Goal: Information Seeking & Learning: Learn about a topic

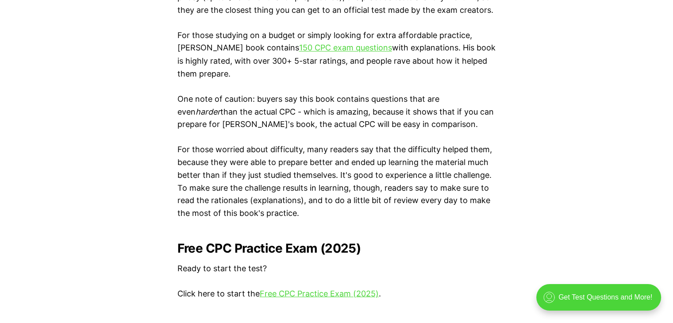
scroll to position [1726, 0]
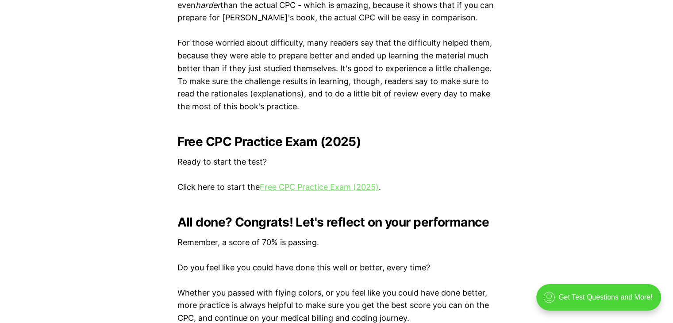
click at [298, 189] on link "Free CPC Practice Exam (2025)" at bounding box center [319, 186] width 119 height 9
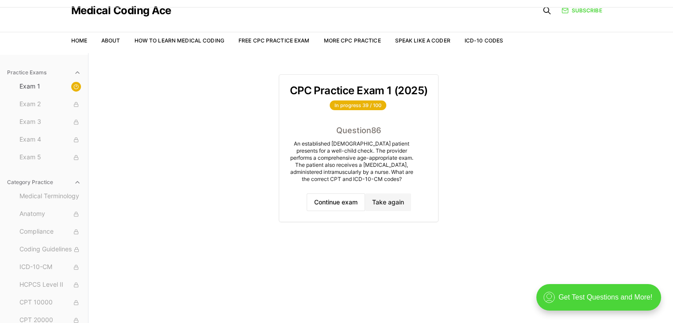
scroll to position [81, 0]
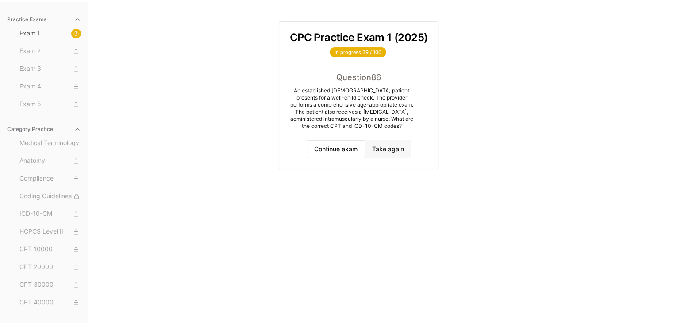
click at [396, 150] on button "Take again" at bounding box center [388, 149] width 46 height 18
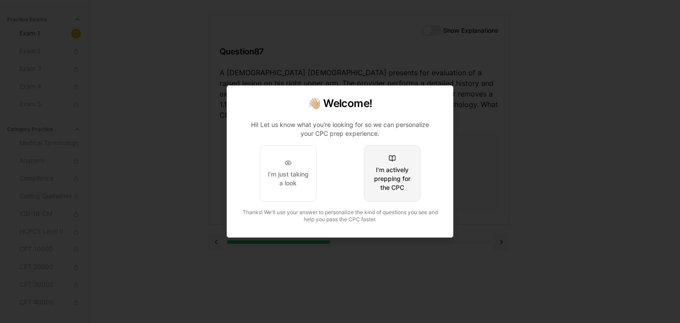
click at [385, 188] on div "I'm actively prepping for the CPC" at bounding box center [392, 178] width 42 height 27
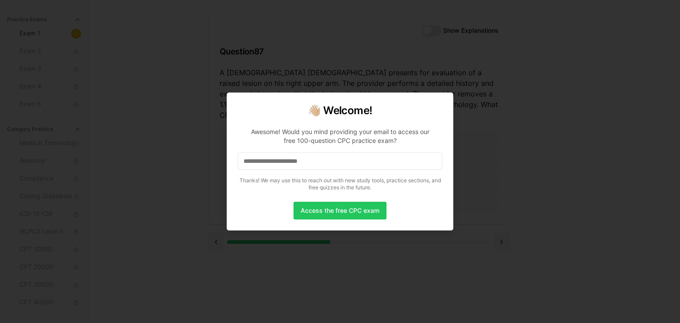
click at [351, 165] on input at bounding box center [340, 161] width 204 height 18
click at [347, 202] on button "Access the free CPC exam" at bounding box center [339, 211] width 93 height 18
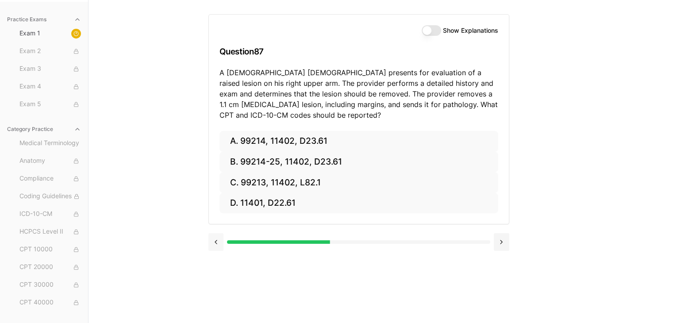
click at [218, 244] on button at bounding box center [215, 242] width 15 height 18
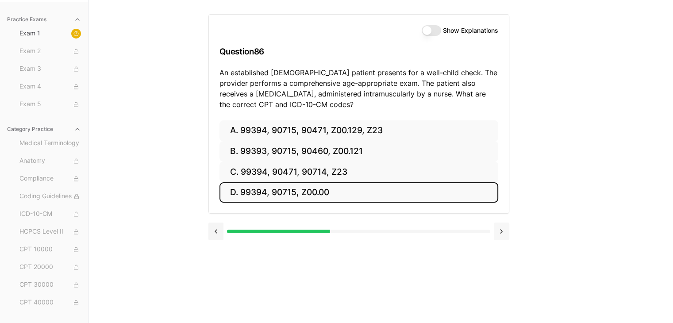
click at [501, 231] on button at bounding box center [501, 232] width 15 height 18
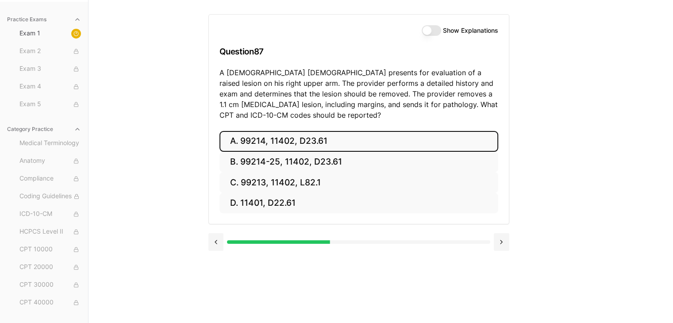
click at [280, 142] on button "A. 99214, 11402, D23.61" at bounding box center [358, 141] width 279 height 21
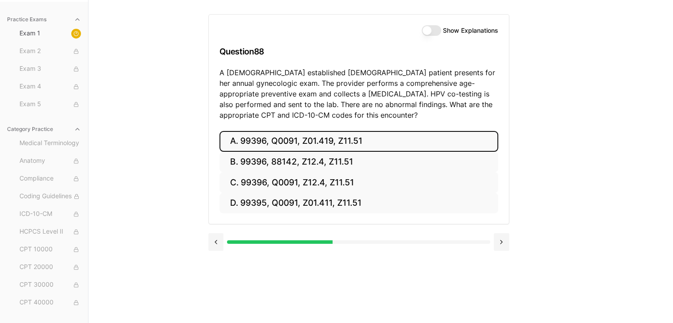
click at [351, 142] on button "A. 99396, Q0091, Z01.419, Z11.51" at bounding box center [358, 141] width 279 height 21
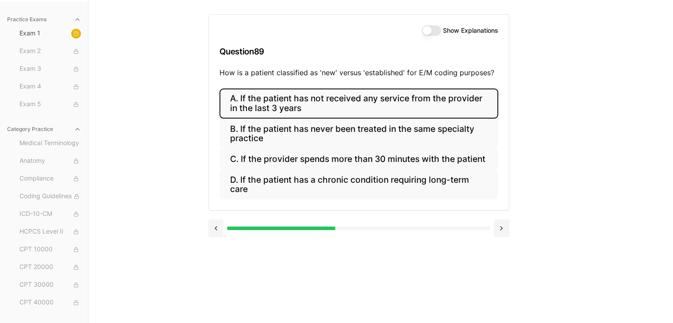
click at [366, 114] on button "A. If the patient has not received any service from the provider in the last 3 …" at bounding box center [358, 104] width 279 height 30
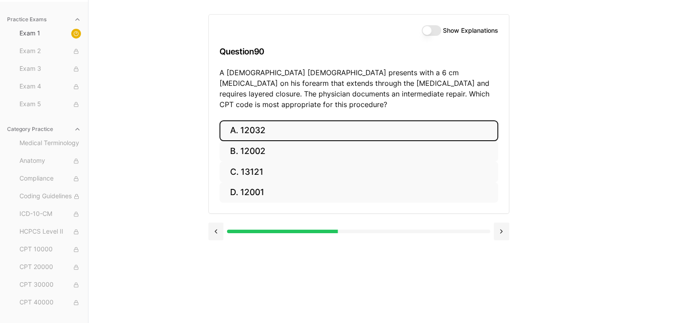
click at [250, 120] on button "A. 12032" at bounding box center [358, 130] width 279 height 21
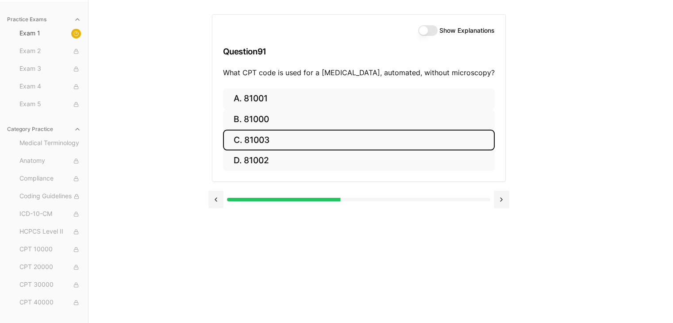
click at [266, 143] on button "C. 81003" at bounding box center [359, 140] width 272 height 21
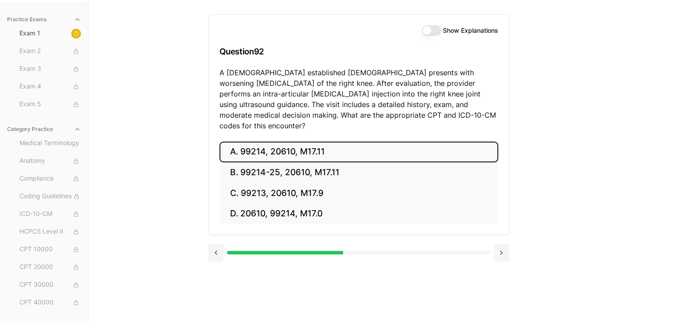
click at [312, 146] on button "A. 99214, 20610, M17.11" at bounding box center [358, 152] width 279 height 21
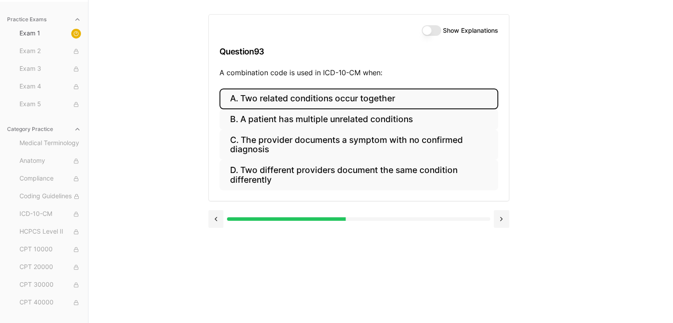
click at [328, 97] on button "A. Two related conditions occur together" at bounding box center [358, 99] width 279 height 21
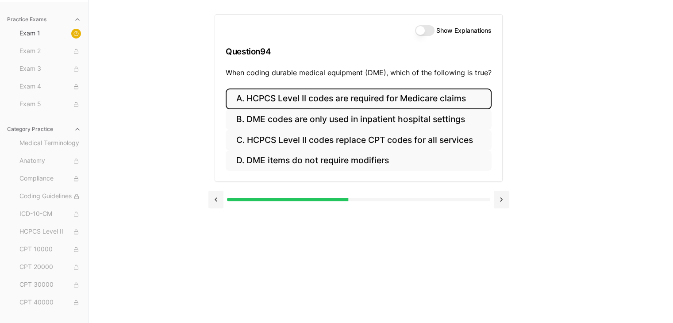
click at [262, 101] on button "A. HCPCS Level II codes are required for Medicare claims" at bounding box center [359, 99] width 266 height 21
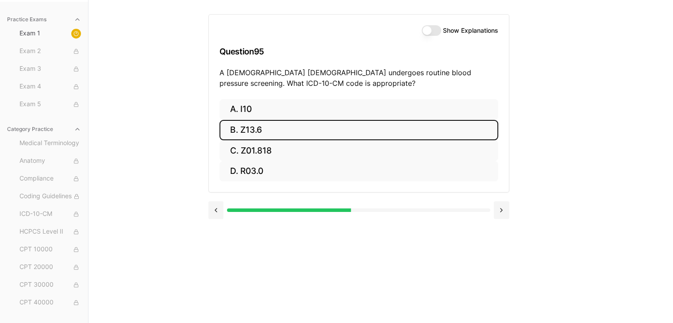
click at [271, 128] on button "B. Z13.6" at bounding box center [358, 130] width 279 height 21
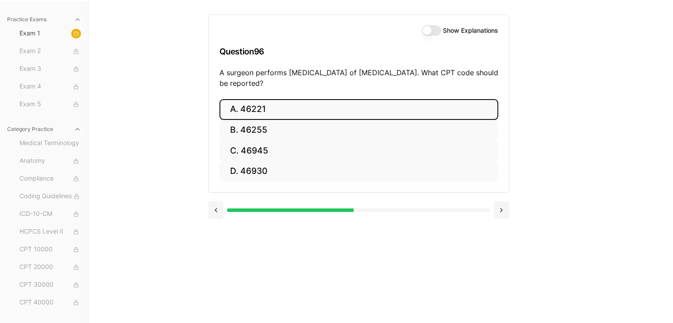
click at [264, 110] on button "A. 46221" at bounding box center [358, 109] width 279 height 21
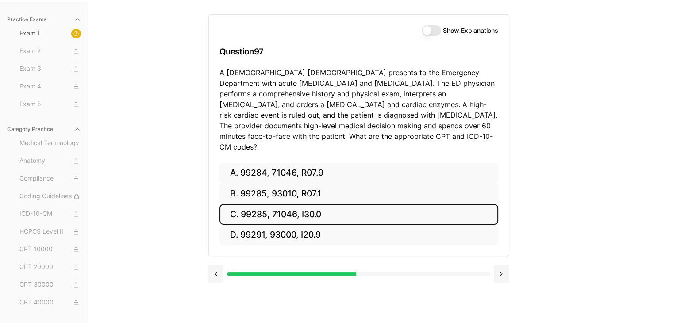
click at [336, 205] on button "C. 99285, 71046, I30.0" at bounding box center [358, 214] width 279 height 21
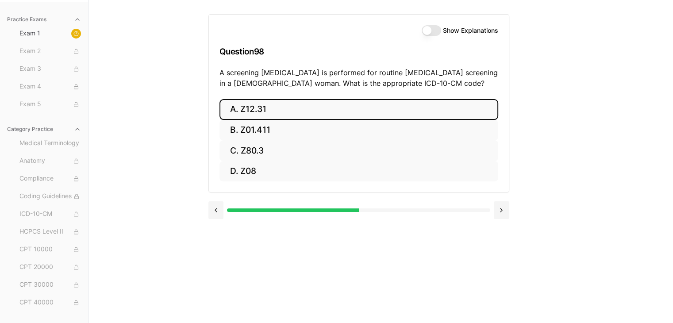
click at [289, 112] on button "A. Z12.31" at bounding box center [358, 109] width 279 height 21
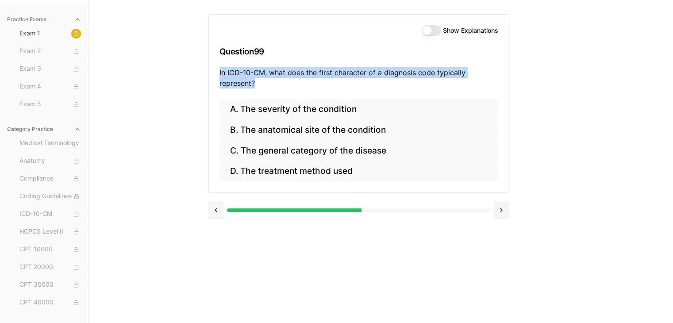
drag, startPoint x: 292, startPoint y: 85, endPoint x: 201, endPoint y: 69, distance: 92.5
click at [201, 69] on div "Practice Exams Exam 1 Exam 2 Exam 3 Exam 4 Exam 5 Category Practice Medical Ter…" at bounding box center [336, 161] width 673 height 323
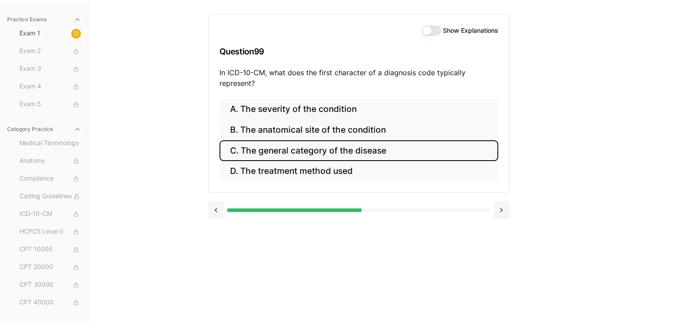
click at [368, 144] on button "C. The general category of the disease" at bounding box center [358, 150] width 279 height 21
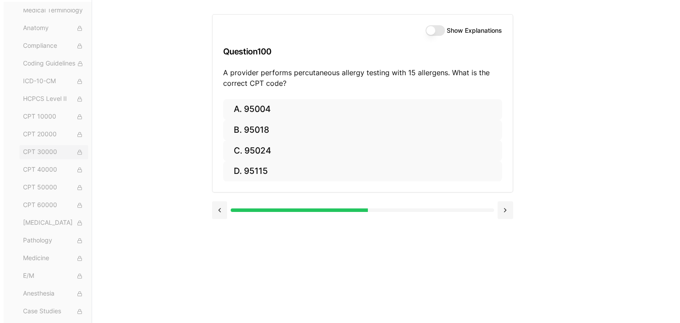
scroll to position [44, 0]
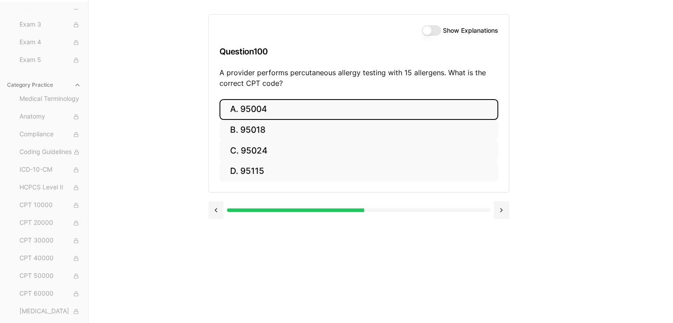
click at [361, 107] on button "A. 95004" at bounding box center [358, 109] width 279 height 21
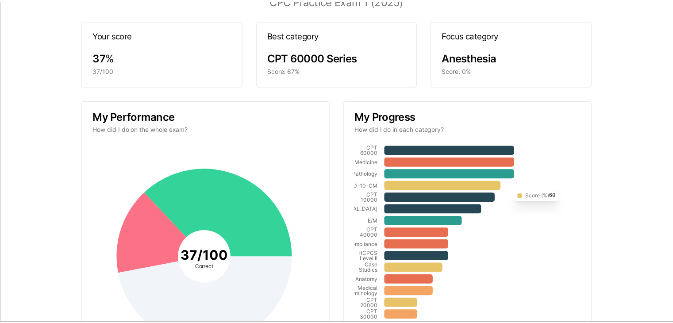
scroll to position [0, 0]
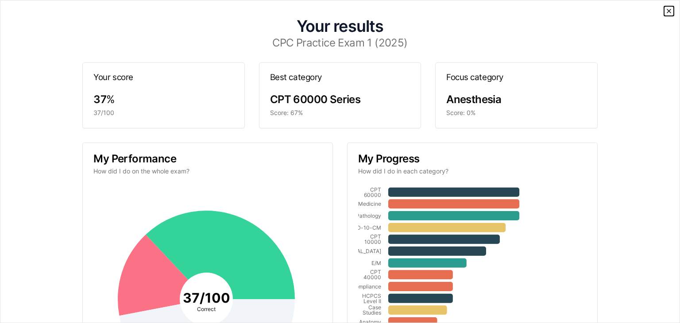
click at [665, 12] on icon "button" at bounding box center [668, 11] width 7 height 7
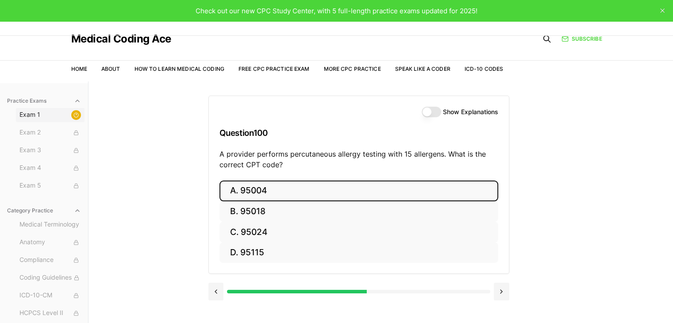
click at [46, 119] on span "Exam 1" at bounding box center [50, 115] width 62 height 10
click at [24, 115] on span "Exam 1" at bounding box center [50, 115] width 62 height 10
click at [166, 42] on link "Medical Coding Ace" at bounding box center [121, 39] width 100 height 11
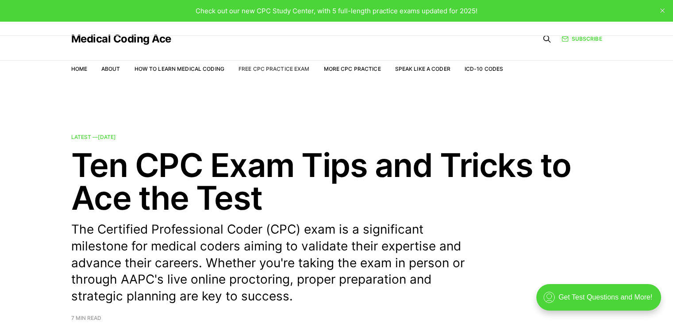
click at [284, 69] on link "Free CPC Practice Exam" at bounding box center [274, 68] width 71 height 7
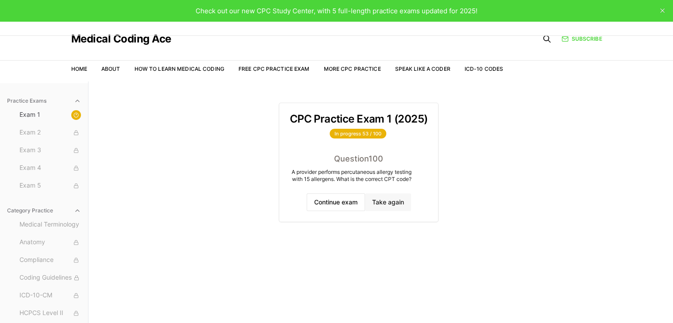
click at [381, 206] on button "Take again" at bounding box center [388, 202] width 46 height 18
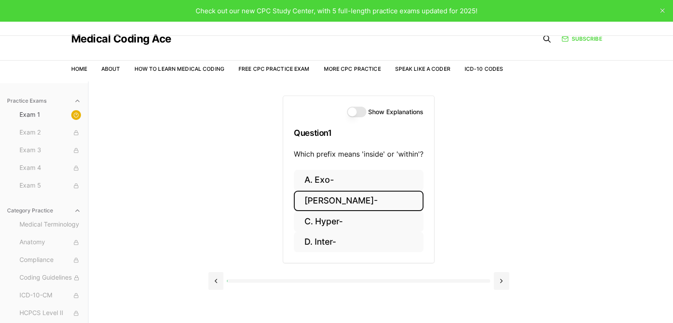
click at [349, 202] on button "B. Endo-" at bounding box center [359, 201] width 130 height 21
click at [349, 202] on button "[PERSON_NAME]-" at bounding box center [359, 201] width 130 height 21
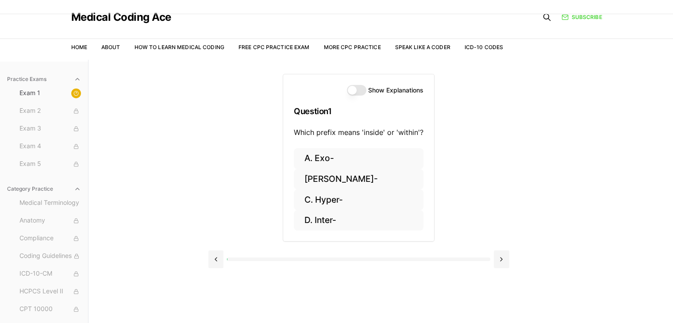
scroll to position [81, 0]
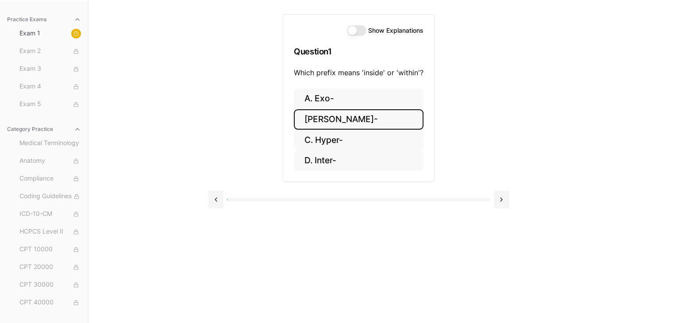
click at [318, 123] on button "[PERSON_NAME]-" at bounding box center [359, 119] width 130 height 21
click at [322, 120] on button "[PERSON_NAME]-" at bounding box center [359, 119] width 130 height 21
click at [221, 200] on button at bounding box center [215, 200] width 15 height 18
click at [389, 123] on button "[PERSON_NAME]-" at bounding box center [359, 119] width 130 height 21
click at [367, 123] on button "[PERSON_NAME]-" at bounding box center [359, 119] width 130 height 21
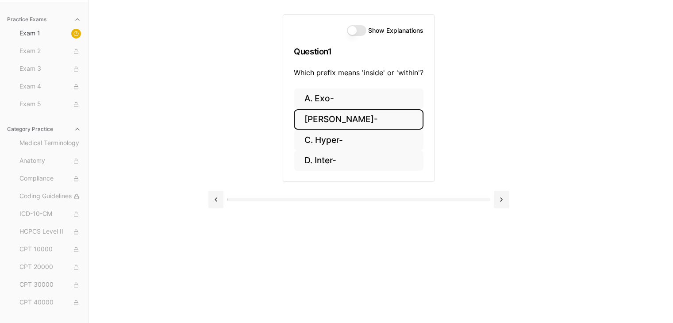
click at [367, 123] on button "[PERSON_NAME]-" at bounding box center [359, 119] width 130 height 21
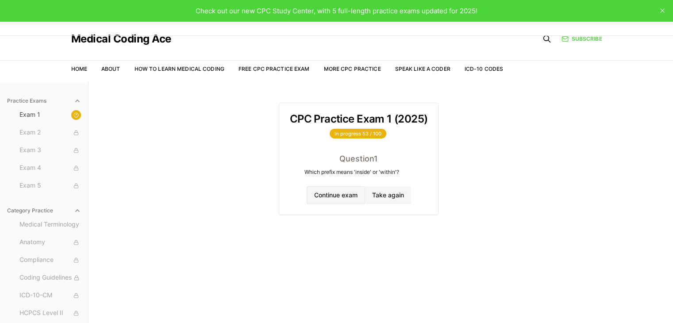
click at [346, 198] on button "Continue exam" at bounding box center [336, 195] width 58 height 18
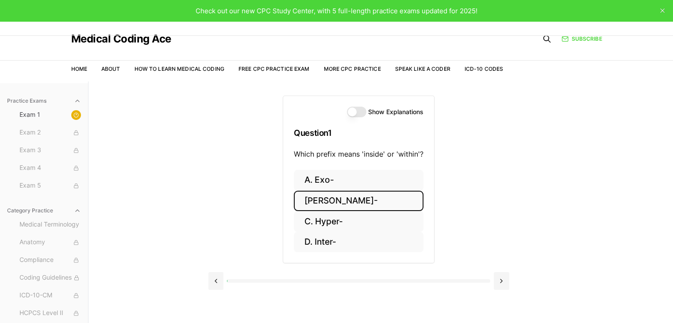
click at [346, 199] on button "[PERSON_NAME]-" at bounding box center [359, 201] width 130 height 21
click at [346, 200] on button "[PERSON_NAME]-" at bounding box center [359, 201] width 130 height 21
click at [346, 201] on button "[PERSON_NAME]-" at bounding box center [359, 201] width 130 height 21
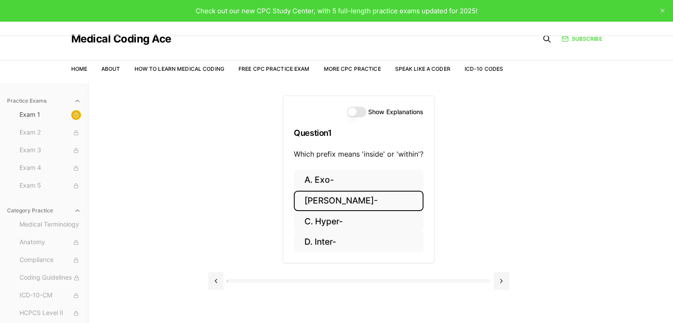
click at [346, 201] on button "[PERSON_NAME]-" at bounding box center [359, 201] width 130 height 21
click at [348, 204] on button "B. Endo-" at bounding box center [359, 201] width 130 height 21
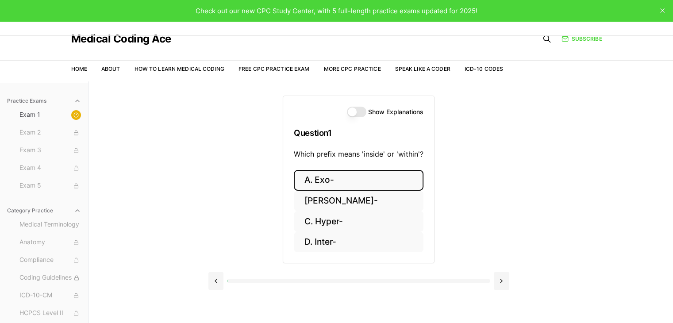
click at [342, 180] on button "A. Exo-" at bounding box center [359, 180] width 130 height 21
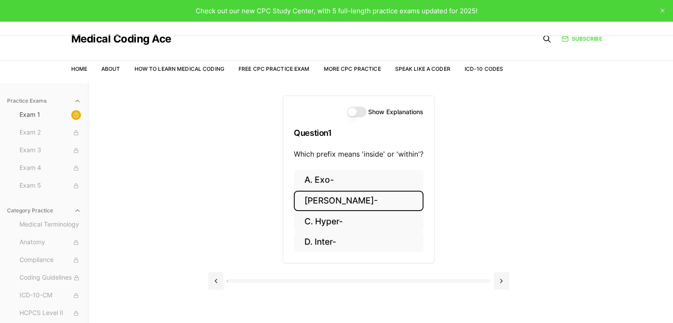
click at [343, 200] on button "B. Endo-" at bounding box center [359, 201] width 130 height 21
click at [343, 202] on button "[PERSON_NAME]-" at bounding box center [359, 201] width 130 height 21
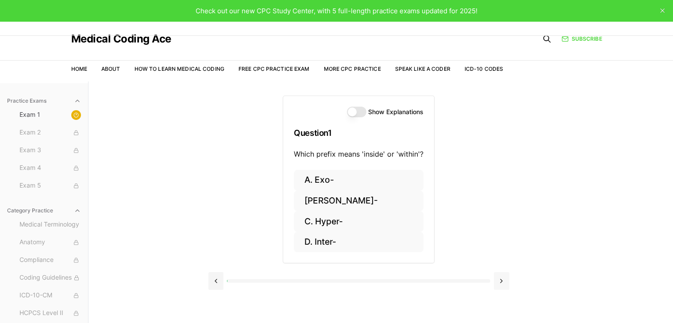
click at [501, 281] on button at bounding box center [501, 281] width 15 height 18
click at [353, 108] on button "Show Explanations" at bounding box center [356, 112] width 19 height 11
click at [360, 106] on div "Show Explanations Question 1 Which prefix means 'inside' or 'within'?" at bounding box center [358, 133] width 151 height 74
click at [361, 110] on button "Show Explanations" at bounding box center [356, 112] width 19 height 11
click at [359, 114] on button "Show Explanations" at bounding box center [356, 112] width 19 height 11
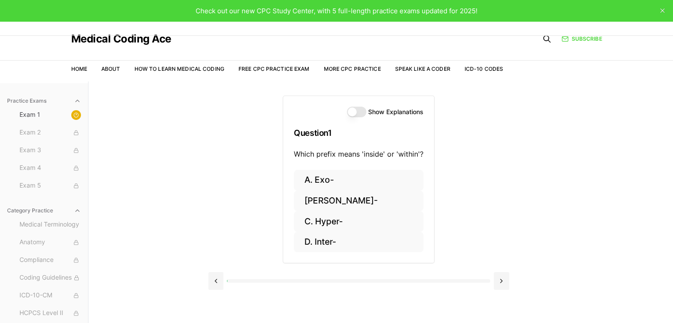
click at [354, 115] on button "Show Explanations" at bounding box center [356, 112] width 19 height 11
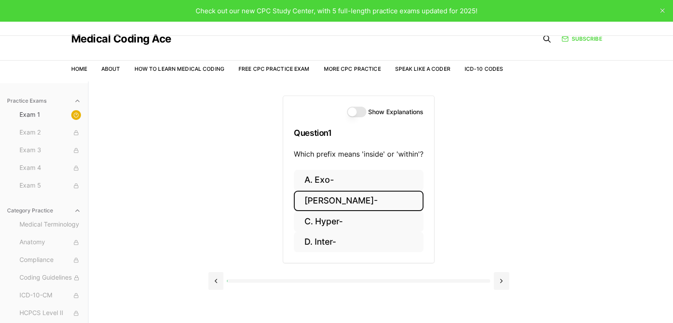
click at [333, 204] on button "B. Endo-" at bounding box center [359, 201] width 130 height 21
click at [332, 202] on button "B. Endo-" at bounding box center [359, 201] width 130 height 21
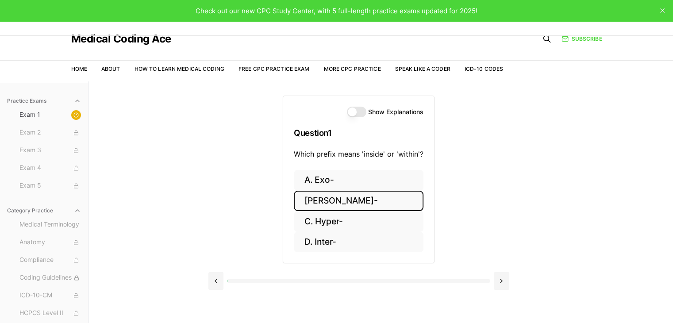
click at [333, 204] on button "B. Endo-" at bounding box center [359, 201] width 130 height 21
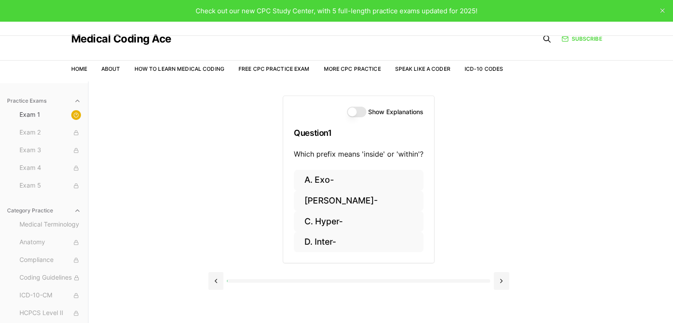
click at [667, 13] on button "close" at bounding box center [662, 11] width 14 height 14
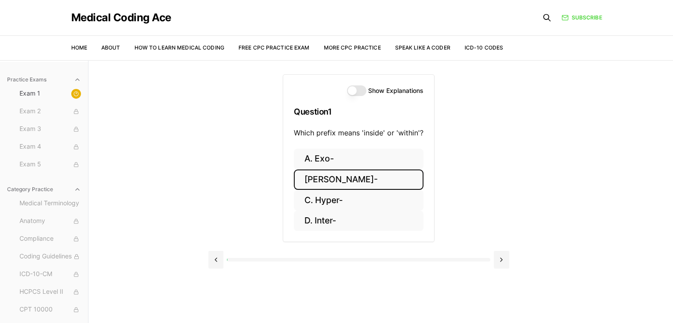
click at [372, 184] on button "B. Endo-" at bounding box center [359, 179] width 130 height 21
click at [372, 185] on button "B. Endo-" at bounding box center [359, 179] width 130 height 21
click at [370, 184] on button "B. Endo-" at bounding box center [359, 179] width 130 height 21
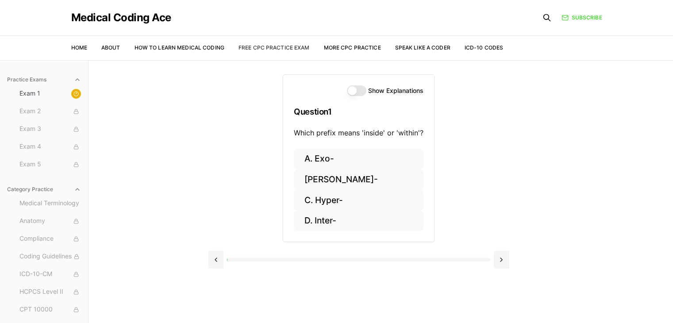
click at [273, 46] on link "Free CPC Practice Exam" at bounding box center [274, 47] width 71 height 7
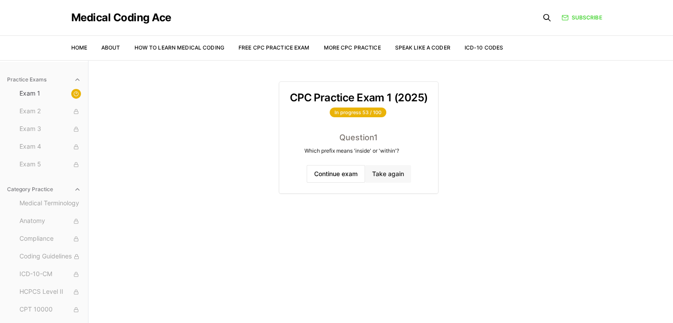
click at [383, 175] on button "Take again" at bounding box center [388, 174] width 46 height 18
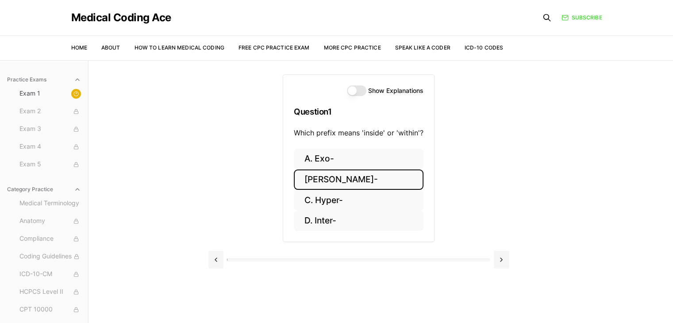
click at [382, 176] on button "[PERSON_NAME]-" at bounding box center [359, 179] width 130 height 21
click at [382, 177] on button "B. Endo-" at bounding box center [359, 179] width 130 height 21
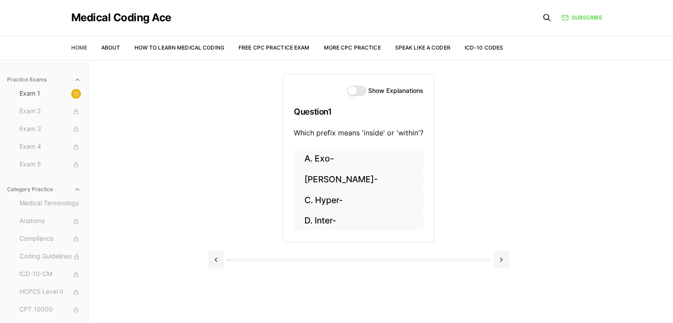
click at [81, 48] on link "Home" at bounding box center [79, 47] width 16 height 7
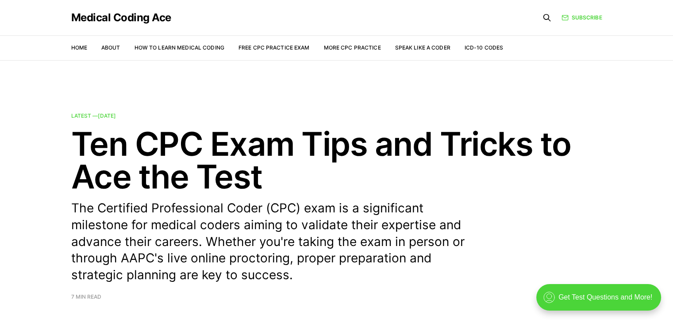
click at [257, 53] on nav "Home About How to Learn Medical Coding Free CPC Practice Exam More CPC Practice…" at bounding box center [287, 47] width 432 height 25
click at [258, 46] on link "Free CPC Practice Exam" at bounding box center [274, 47] width 71 height 7
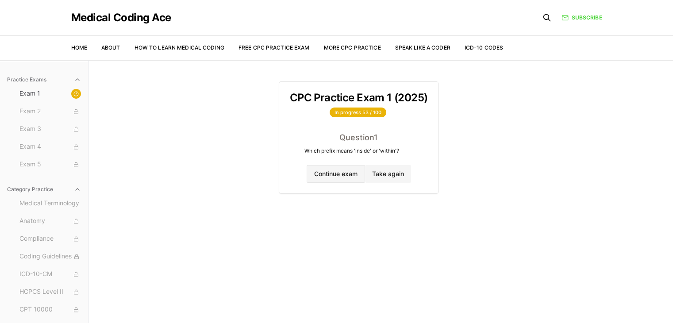
click at [349, 176] on button "Continue exam" at bounding box center [336, 174] width 58 height 18
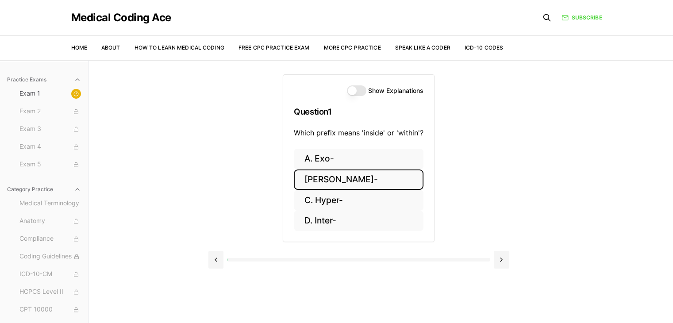
click at [349, 175] on button "[PERSON_NAME]-" at bounding box center [359, 179] width 130 height 21
click at [349, 181] on button "[PERSON_NAME]-" at bounding box center [359, 179] width 130 height 21
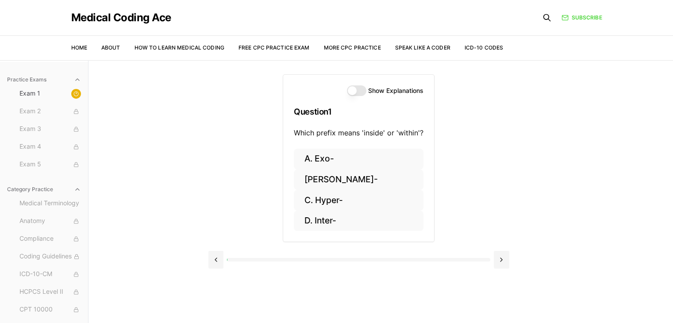
click at [357, 92] on button "Show Explanations" at bounding box center [356, 90] width 19 height 11
click at [359, 93] on button "Show Explanations" at bounding box center [356, 90] width 19 height 11
click at [50, 94] on span "Exam 1" at bounding box center [50, 94] width 62 height 10
click at [73, 94] on icon at bounding box center [75, 93] width 5 height 5
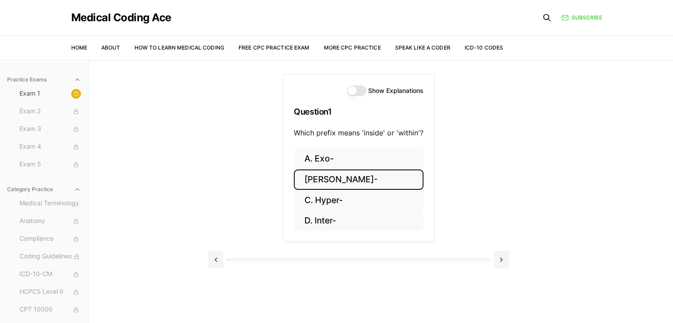
click at [338, 184] on button "B. Endo-" at bounding box center [359, 179] width 130 height 21
click at [339, 184] on button "B. Endo-" at bounding box center [359, 179] width 130 height 21
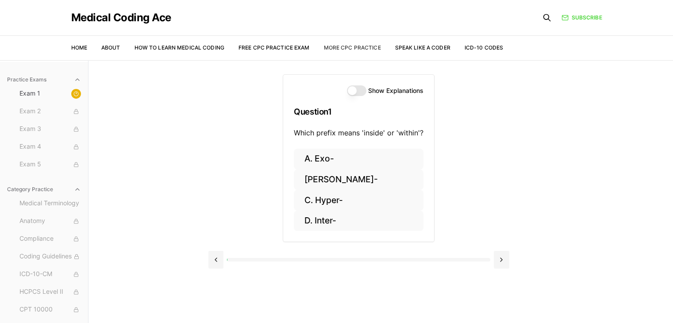
click at [362, 50] on link "More CPC Practice" at bounding box center [351, 47] width 57 height 7
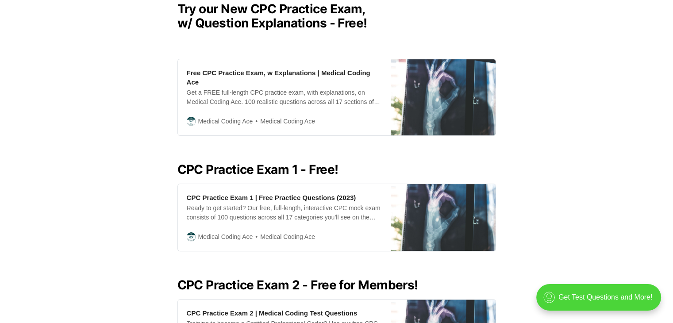
scroll to position [310, 0]
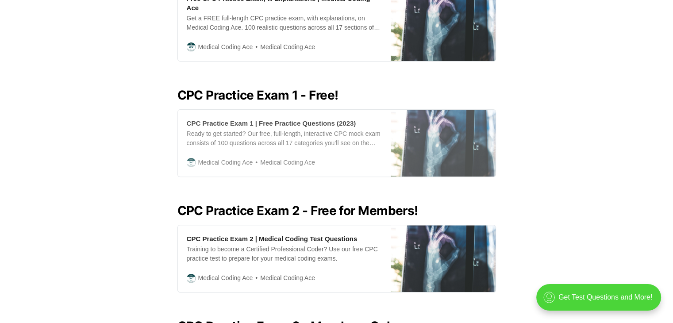
click at [303, 130] on div "Ready to get started? Our free, full-length, interactive CPC mock exam consists…" at bounding box center [284, 138] width 195 height 19
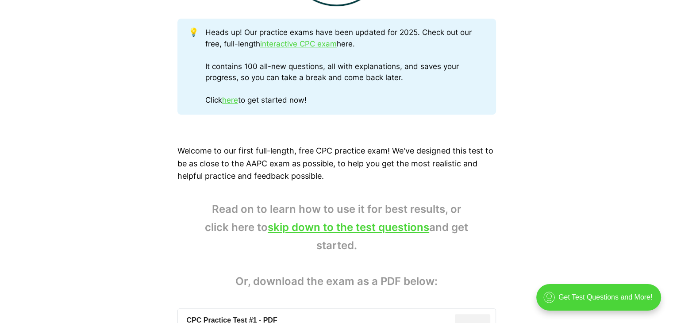
scroll to position [708, 0]
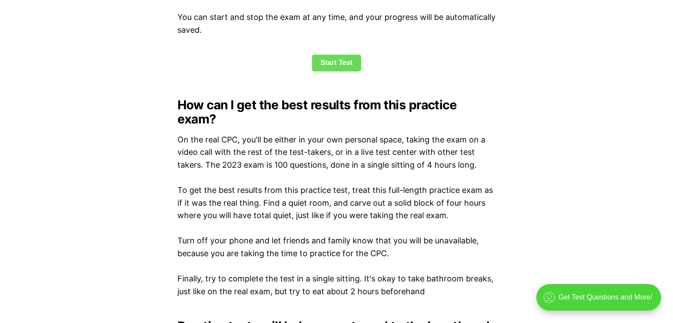
click at [339, 59] on link "Start Test" at bounding box center [336, 62] width 49 height 17
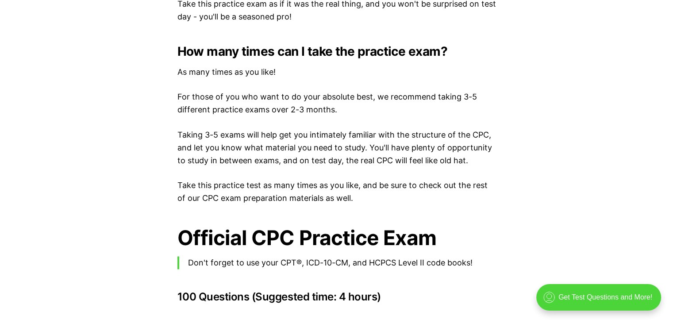
scroll to position [1918, 0]
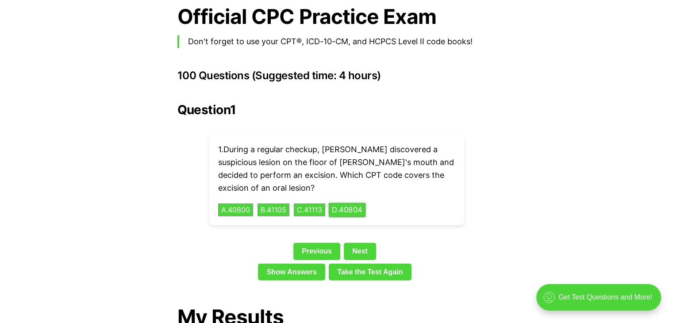
click at [347, 203] on button "D . 40804" at bounding box center [347, 210] width 37 height 14
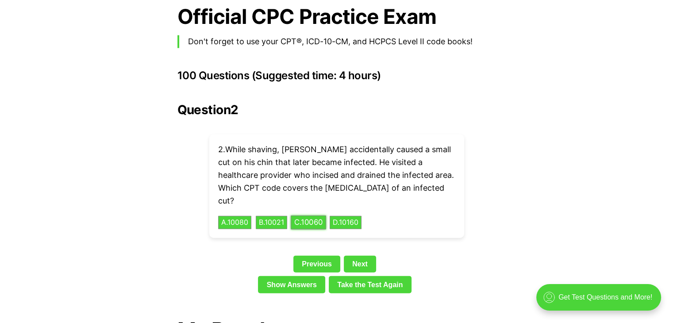
click at [315, 216] on button "C . 10060" at bounding box center [308, 223] width 35 height 14
